Goal: Find specific page/section: Find specific page/section

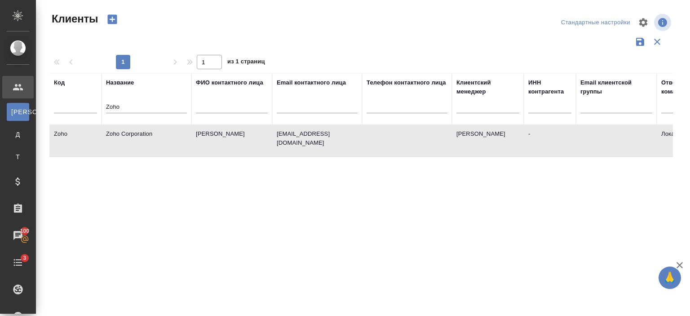
select select "RU"
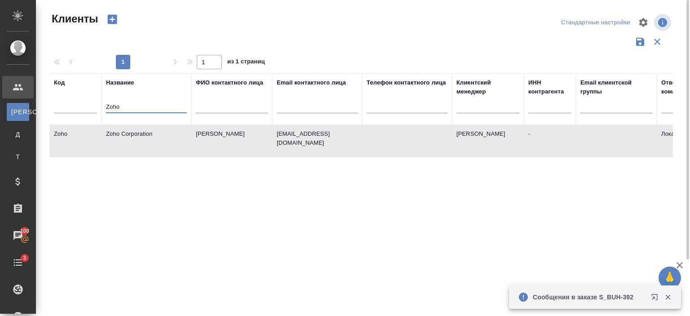
drag, startPoint x: 155, startPoint y: 107, endPoint x: 49, endPoint y: 109, distance: 106.1
click at [49, 109] on div "Клиенты Стандартные настройки 1 1 из 1 страниц Код Название Zoho ФИО контактног…" at bounding box center [364, 201] width 641 height 402
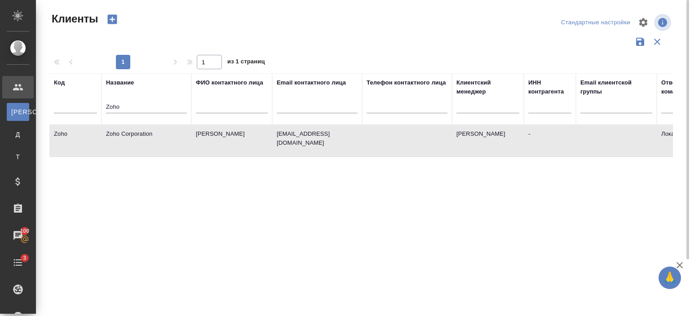
click at [129, 102] on input "Zoho" at bounding box center [146, 107] width 81 height 11
type input "Z"
type input "Кэпт"
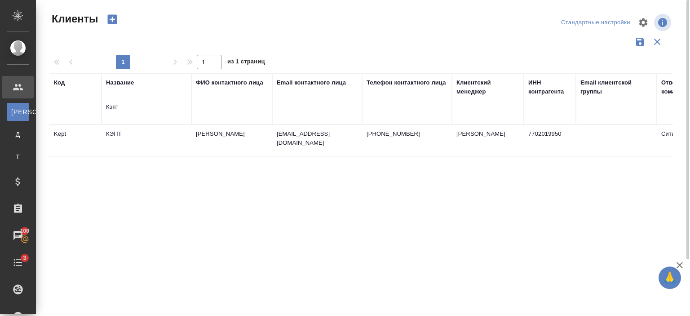
click at [130, 140] on td "КЭПТ" at bounding box center [147, 140] width 90 height 31
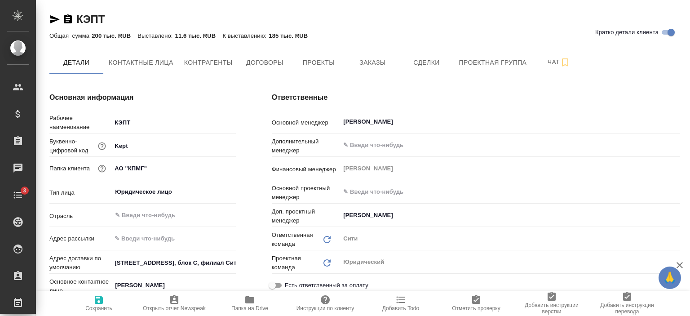
type textarea "x"
click at [363, 64] on span "Заказы" at bounding box center [372, 62] width 43 height 11
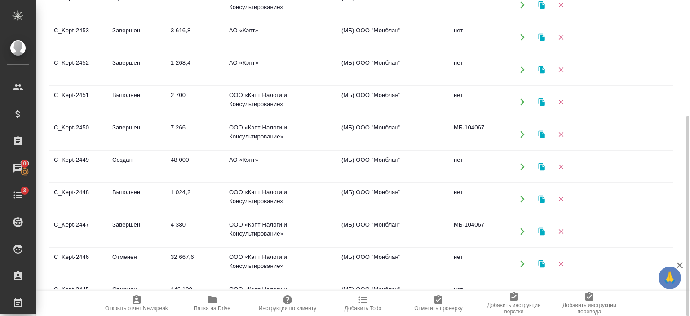
scroll to position [2, 0]
click at [258, 158] on td "АО «Кэпт»" at bounding box center [281, 165] width 112 height 31
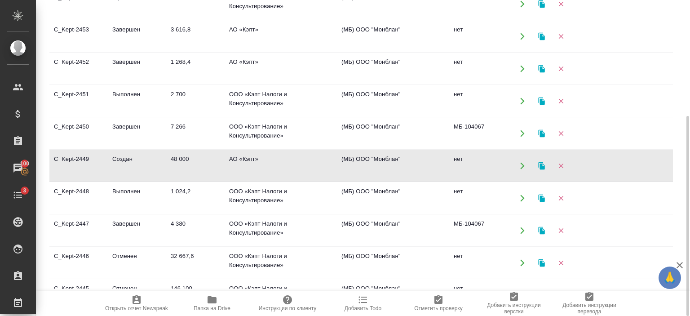
click at [258, 158] on td "АО «Кэпт»" at bounding box center [281, 165] width 112 height 31
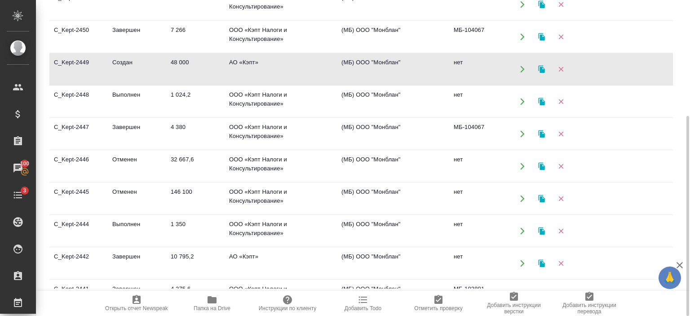
scroll to position [0, 0]
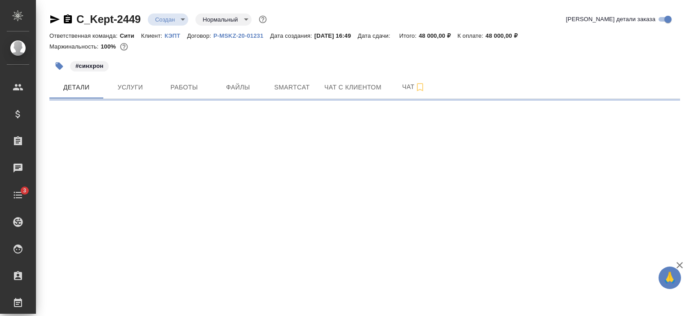
select select "RU"
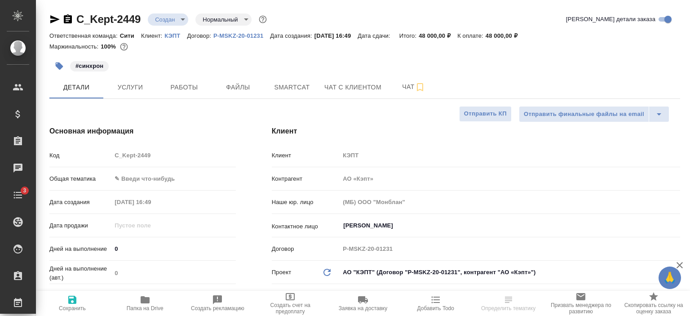
type textarea "x"
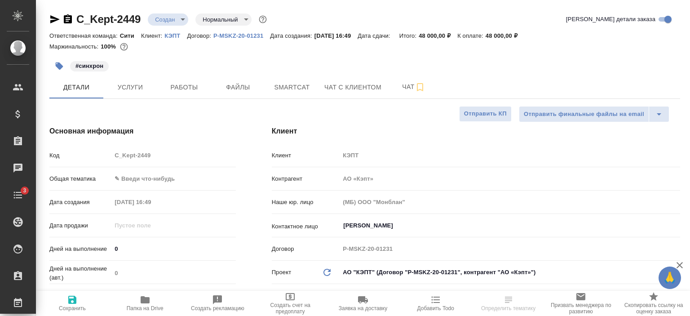
type textarea "x"
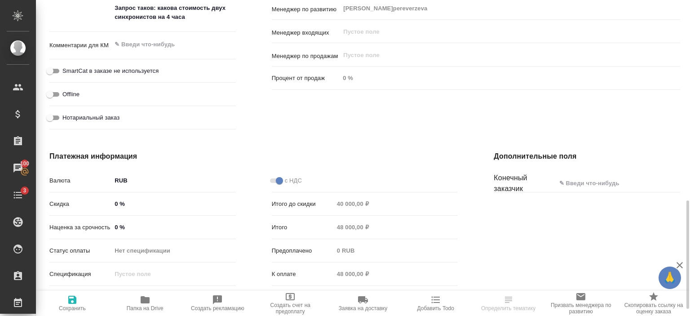
scroll to position [605, 0]
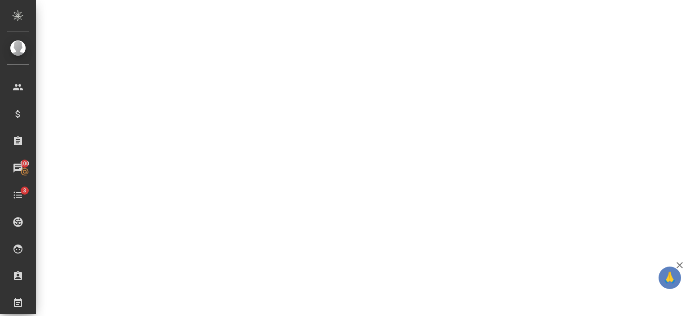
select select "RU"
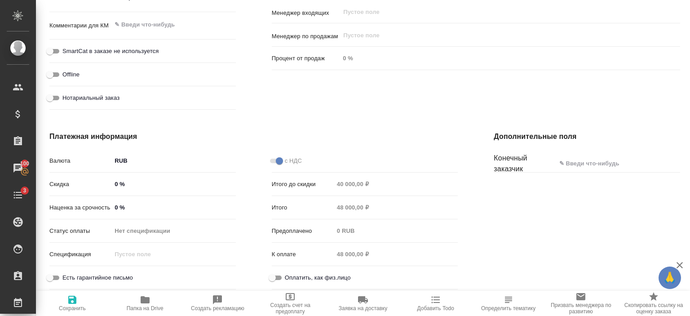
type textarea "x"
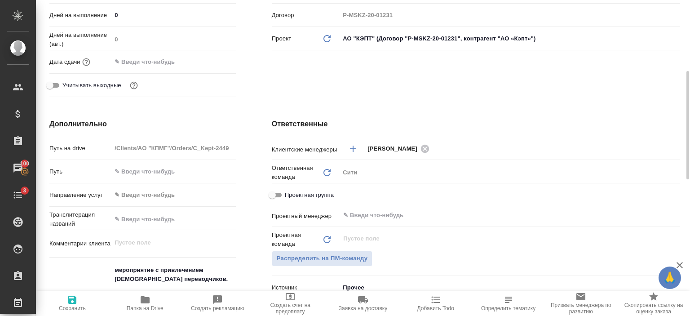
scroll to position [227, 0]
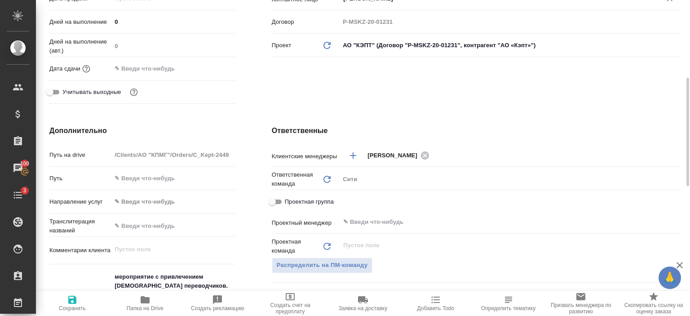
type textarea "x"
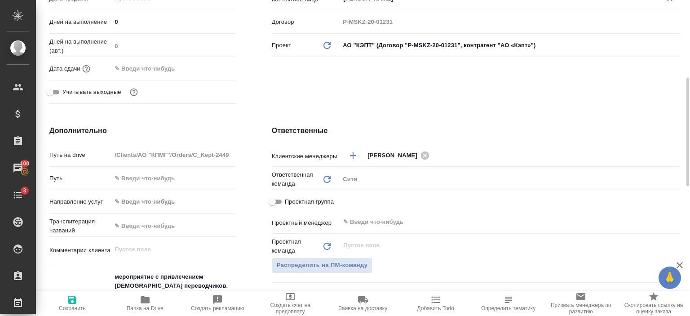
type textarea "x"
